Goal: Task Accomplishment & Management: Complete application form

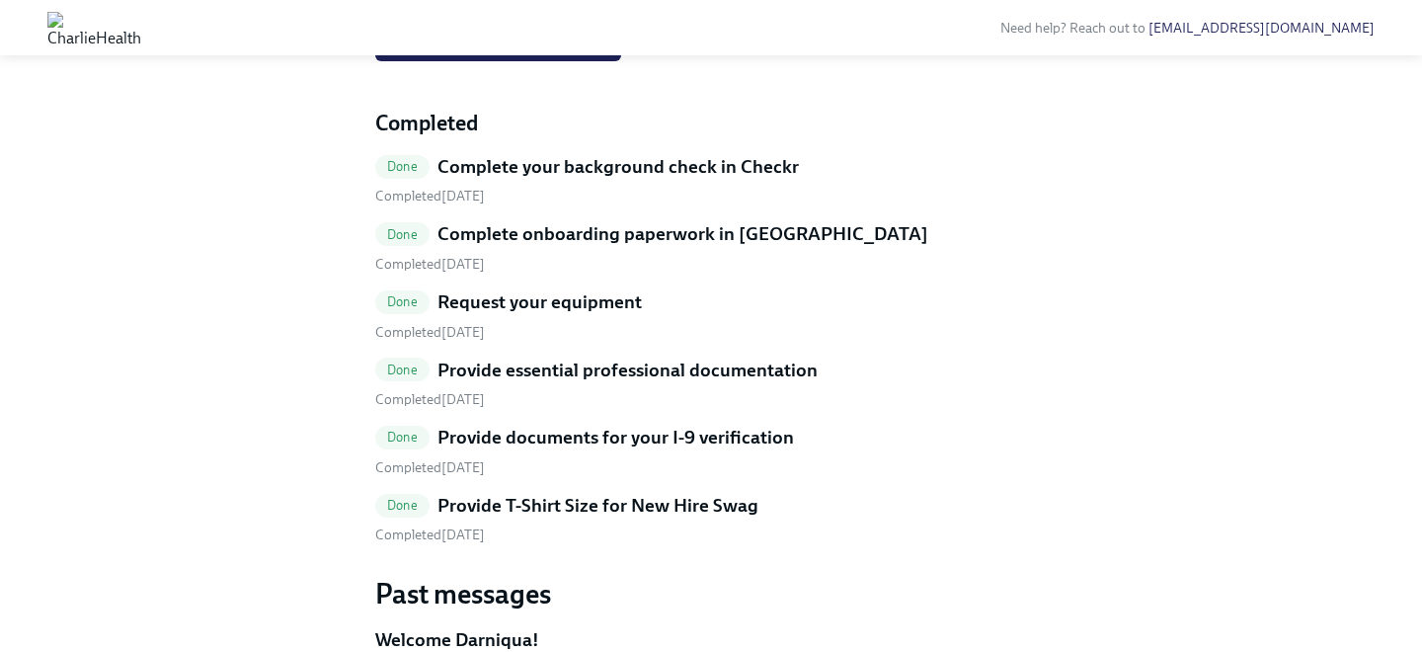
scroll to position [1298, 0]
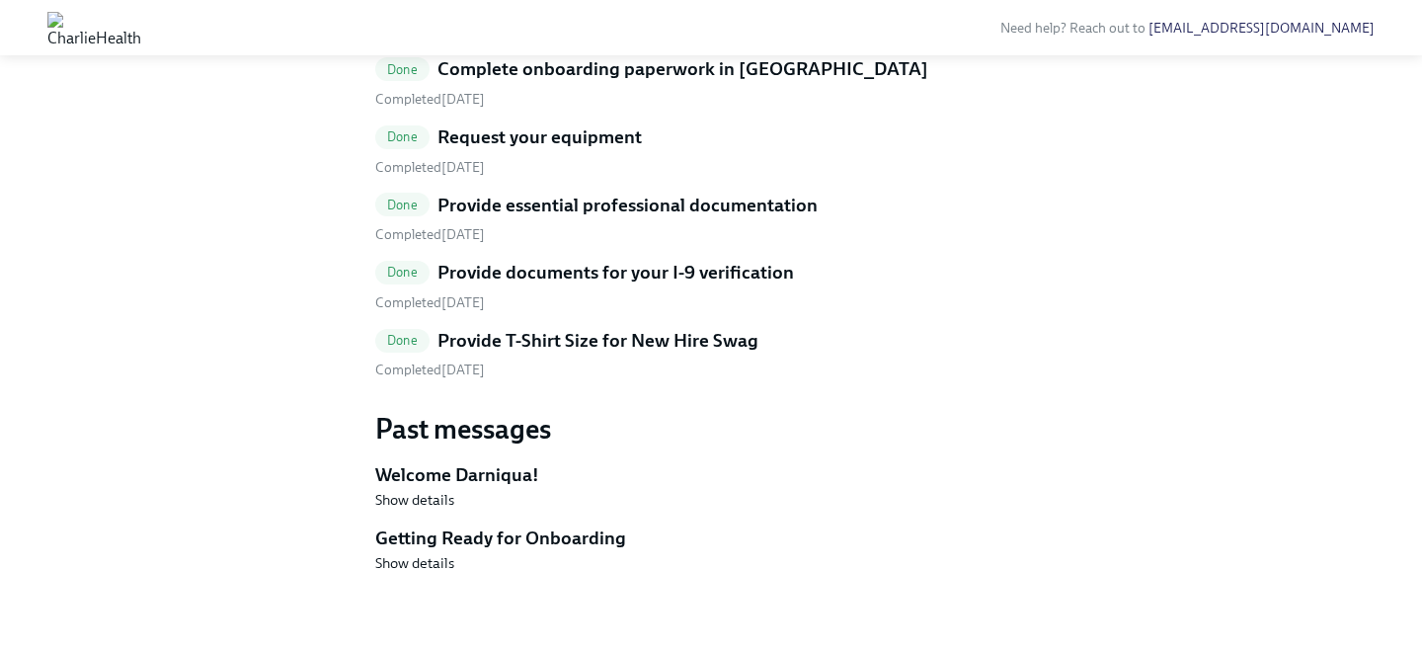
click at [638, 380] on div "Done Complete your background check in Checkr Completed [DATE] Done Complete on…" at bounding box center [711, 184] width 672 height 391
click at [639, 354] on h5 "Provide T-Shirt Size for New Hire Swag" at bounding box center [598, 341] width 321 height 26
